Goal: Transaction & Acquisition: Subscribe to service/newsletter

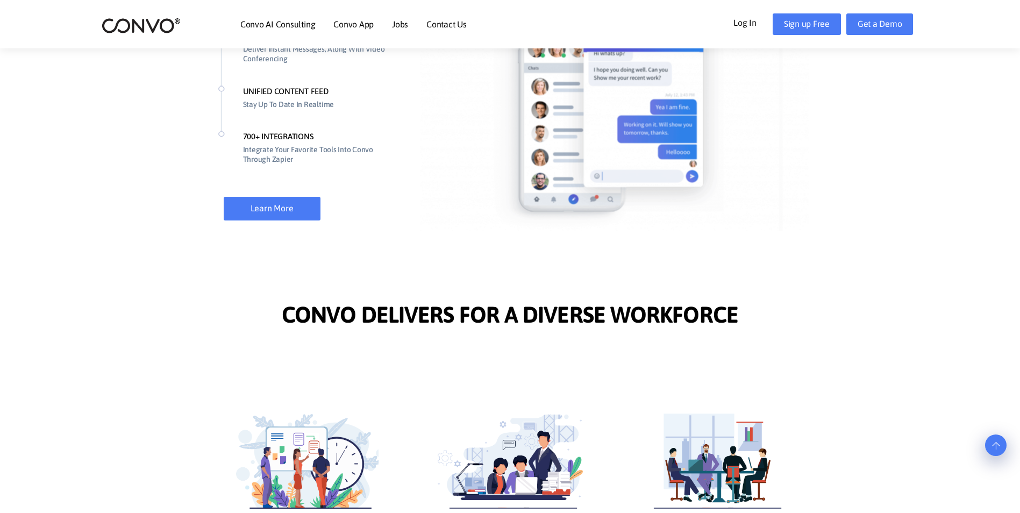
scroll to position [1076, 0]
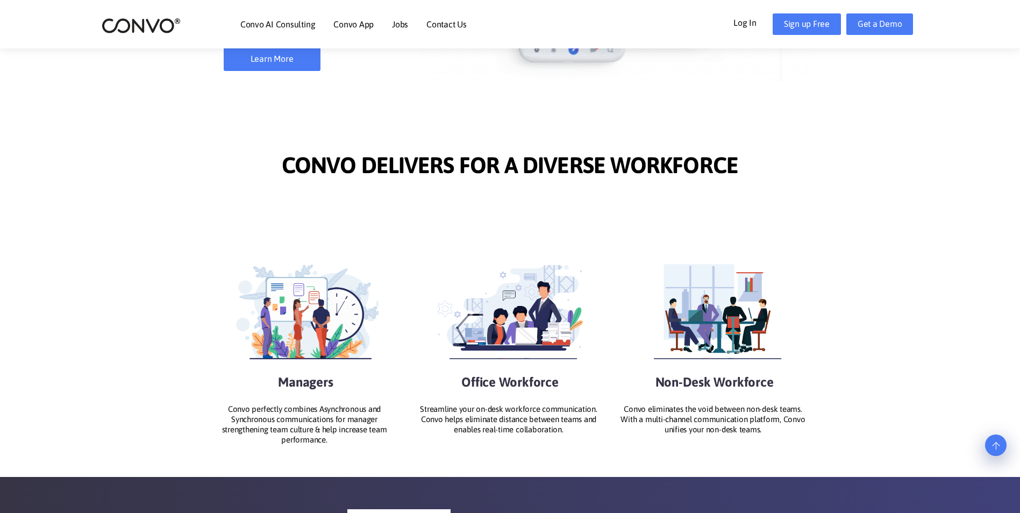
click at [996, 443] on link at bounding box center [997, 446] width 22 height 22
click at [996, 443] on icon at bounding box center [997, 446] width 8 height 9
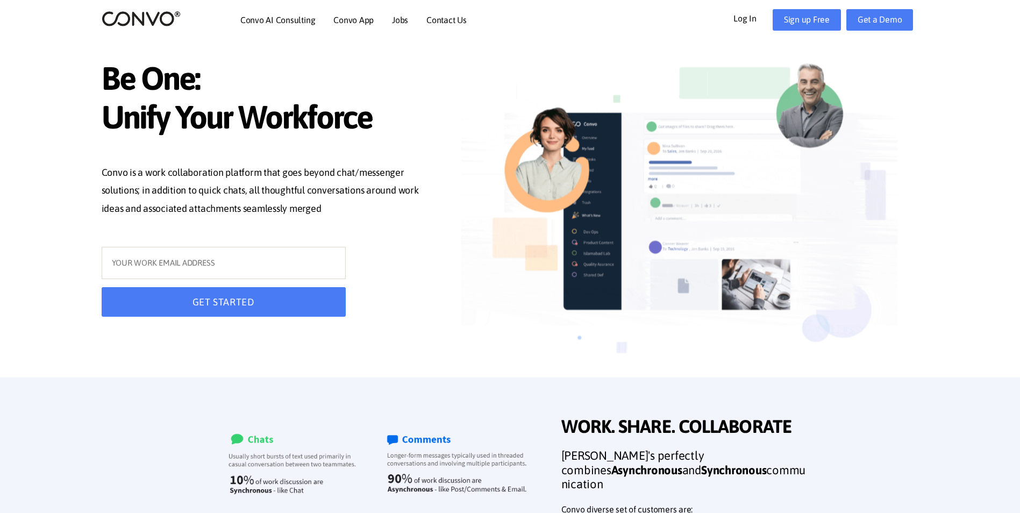
scroll to position [0, 0]
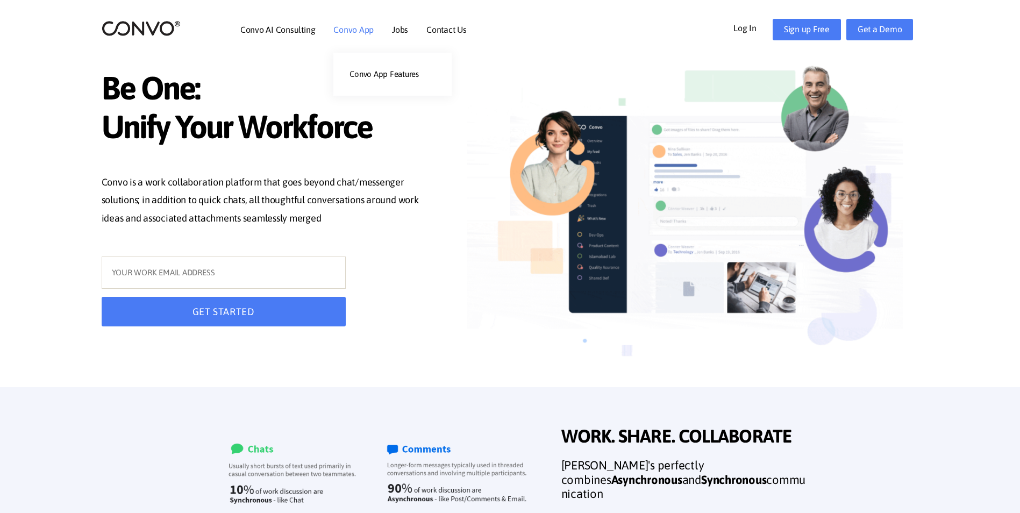
click at [359, 23] on li "Convo App Convo App Features" at bounding box center [354, 29] width 40 height 46
click at [361, 32] on link "Convo App" at bounding box center [354, 29] width 40 height 9
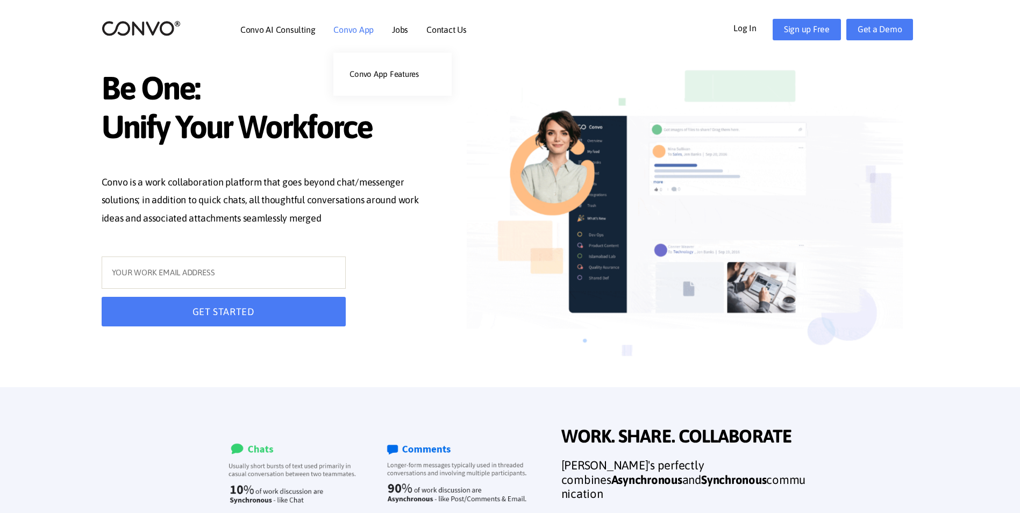
click at [361, 37] on li "Convo App Convo App Features" at bounding box center [354, 29] width 40 height 46
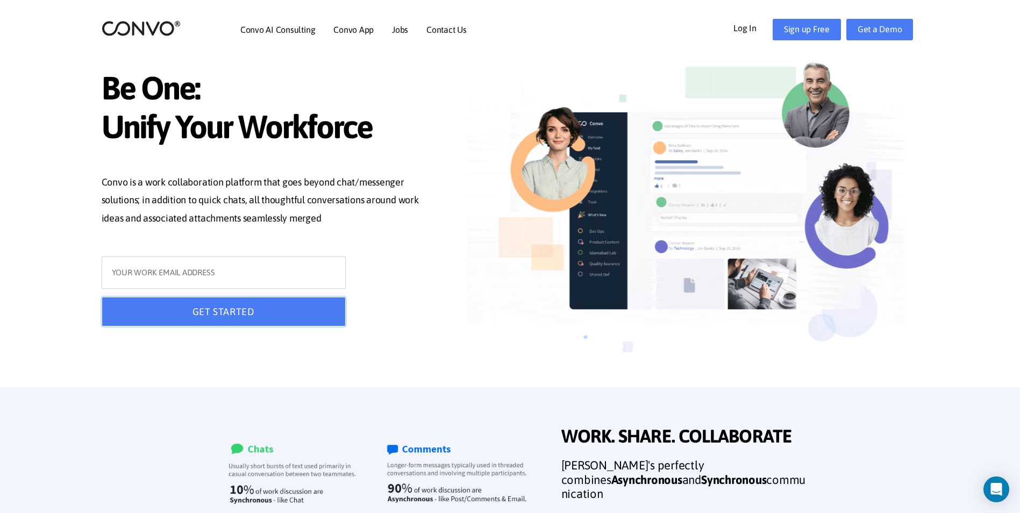
click at [290, 303] on button "GET STARTED" at bounding box center [224, 312] width 244 height 30
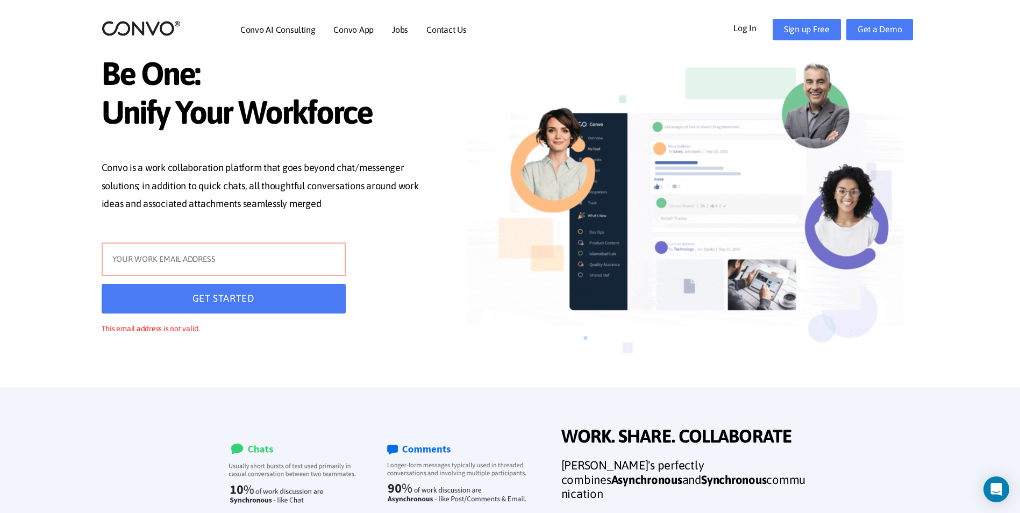
click at [286, 257] on input "text" at bounding box center [224, 259] width 244 height 33
